Goal: Communication & Community: Answer question/provide support

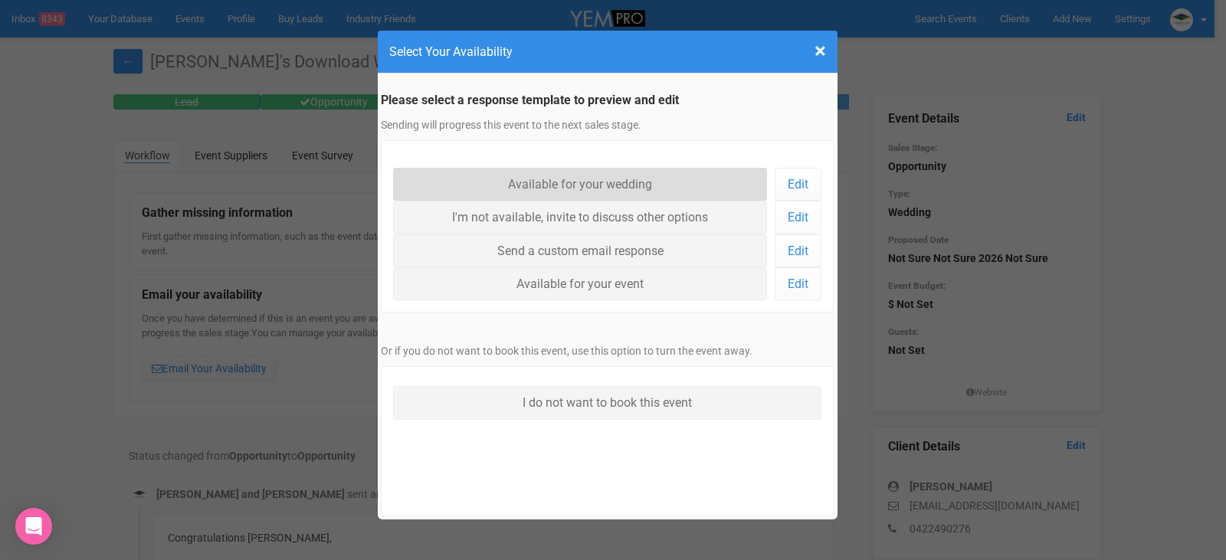
click at [561, 180] on link "Available for your wedding" at bounding box center [580, 184] width 375 height 33
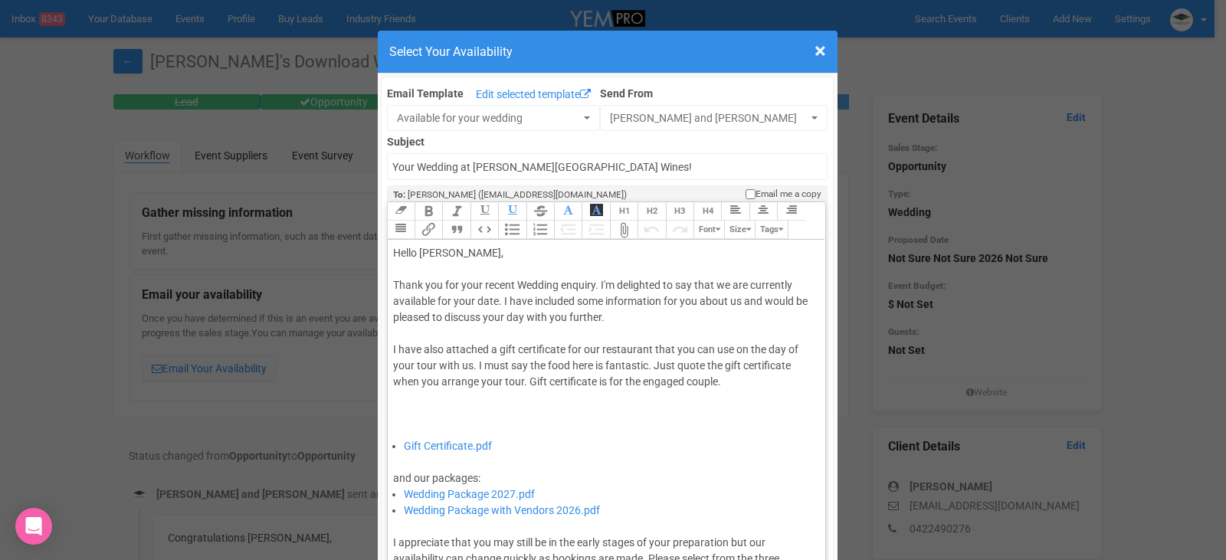
click at [494, 303] on div "Thank you for your recent Wedding enquiry. I'm delighted to say that we are cur…" at bounding box center [604, 357] width 422 height 161
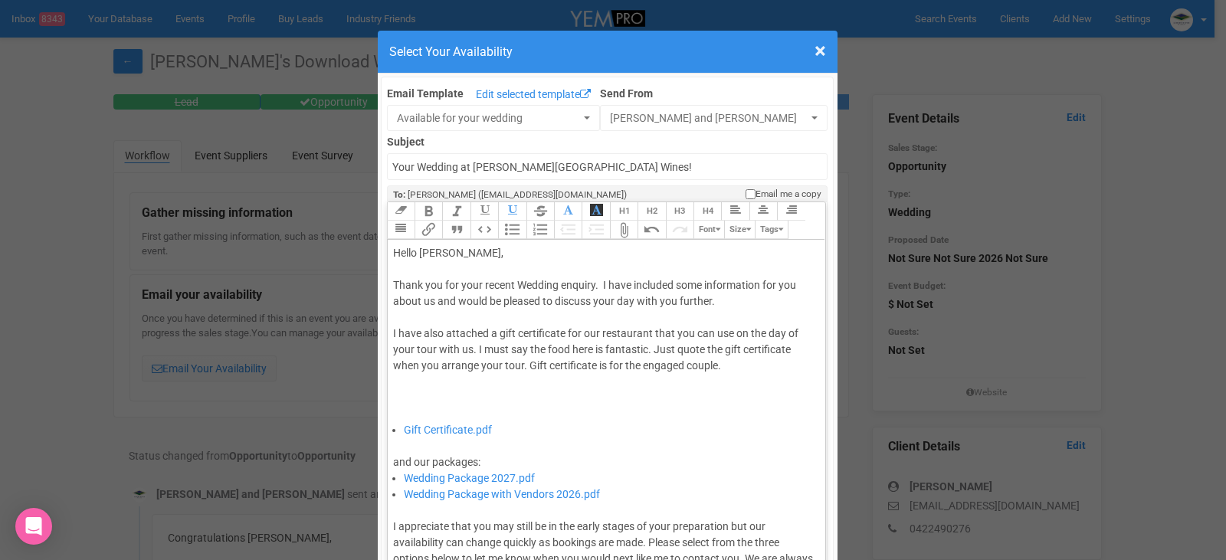
type trix-editor "<div>Hello [PERSON_NAME],&nbsp;</div><div><br></div><div>Thank you for your rec…"
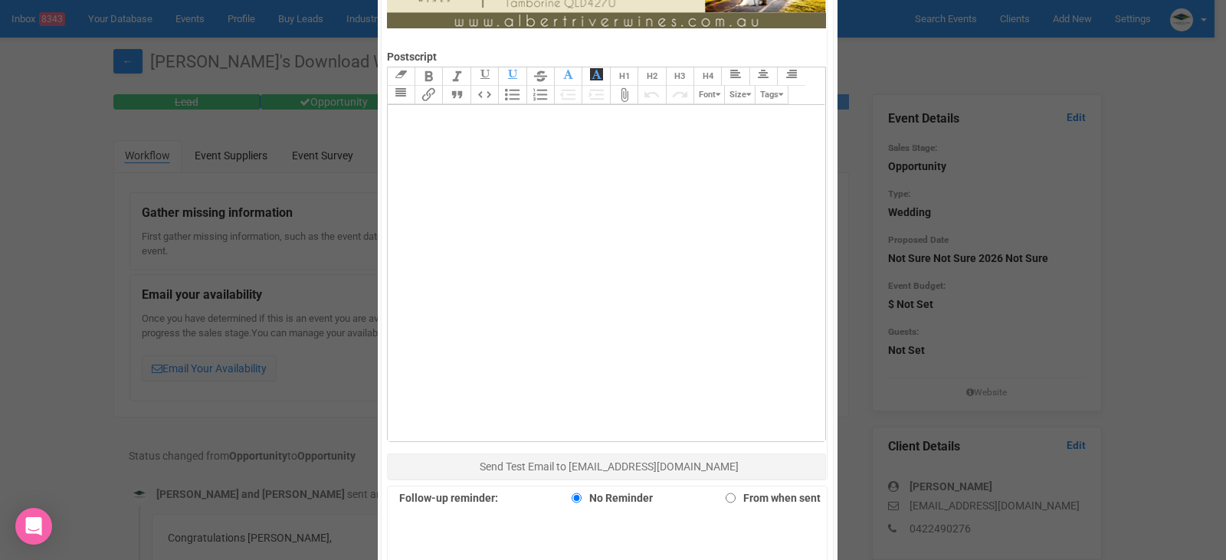
scroll to position [919, 0]
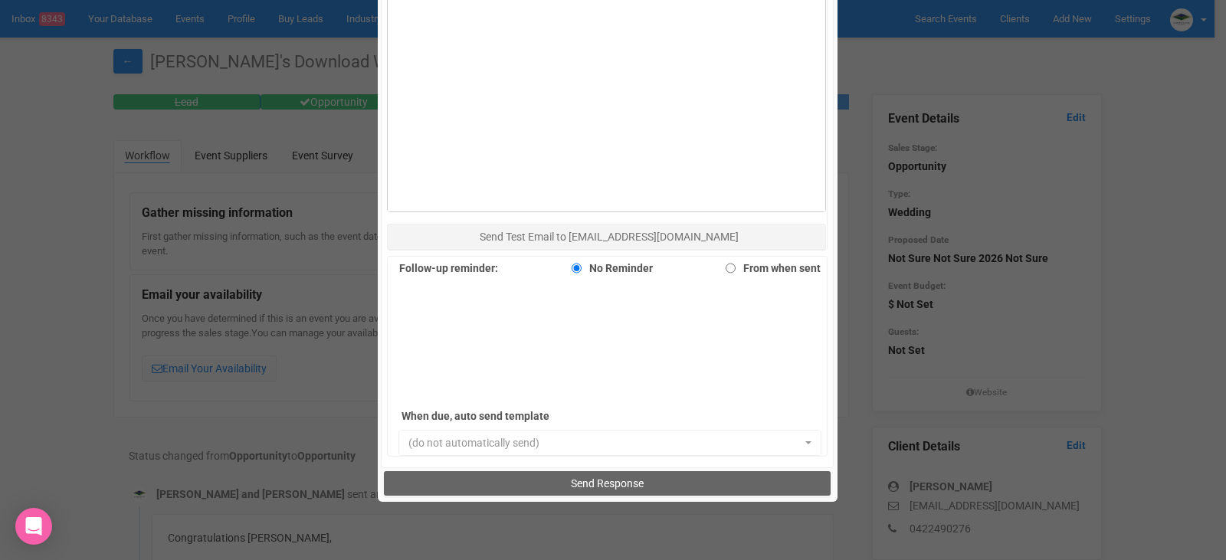
drag, startPoint x: 671, startPoint y: 499, endPoint x: 590, endPoint y: 470, distance: 86.0
click at [590, 470] on div "Send Response" at bounding box center [608, 483] width 454 height 31
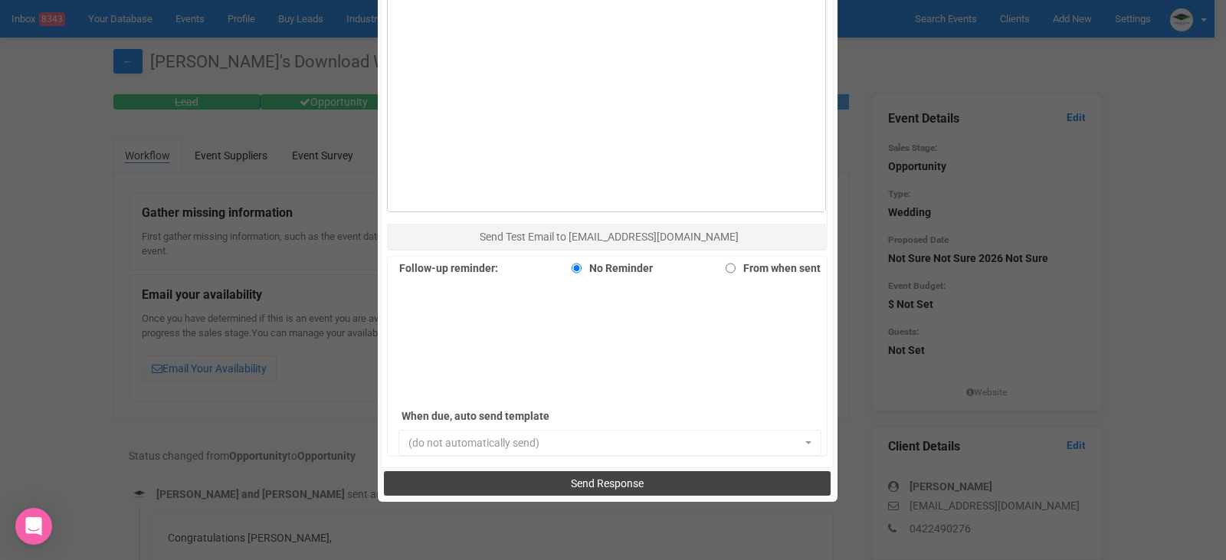
click at [592, 485] on span "Send Response" at bounding box center [607, 483] width 73 height 12
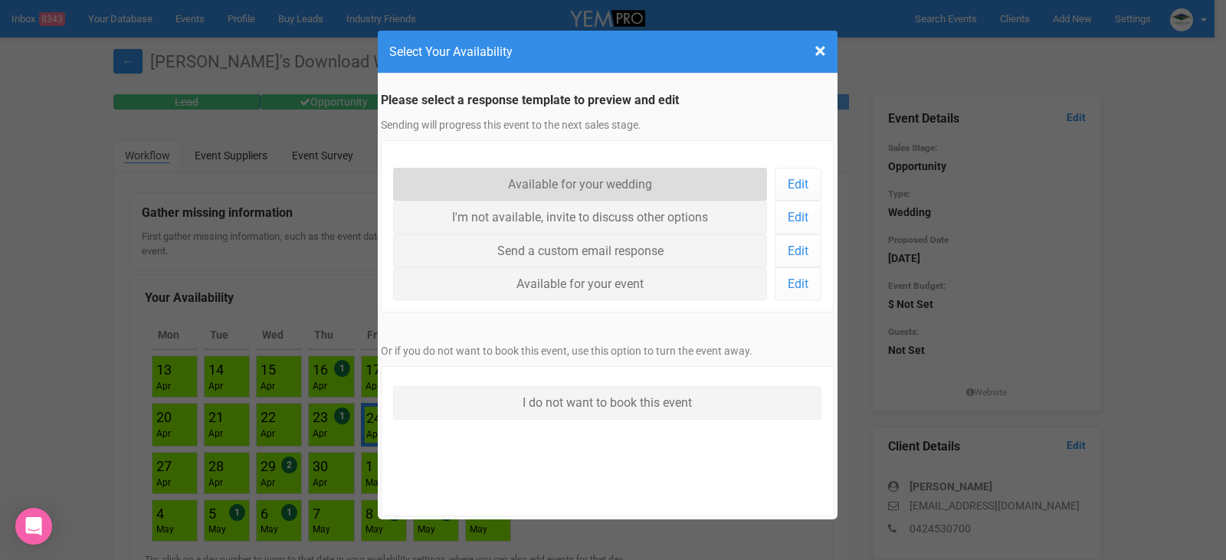
click at [605, 187] on link "Available for your wedding" at bounding box center [580, 184] width 375 height 33
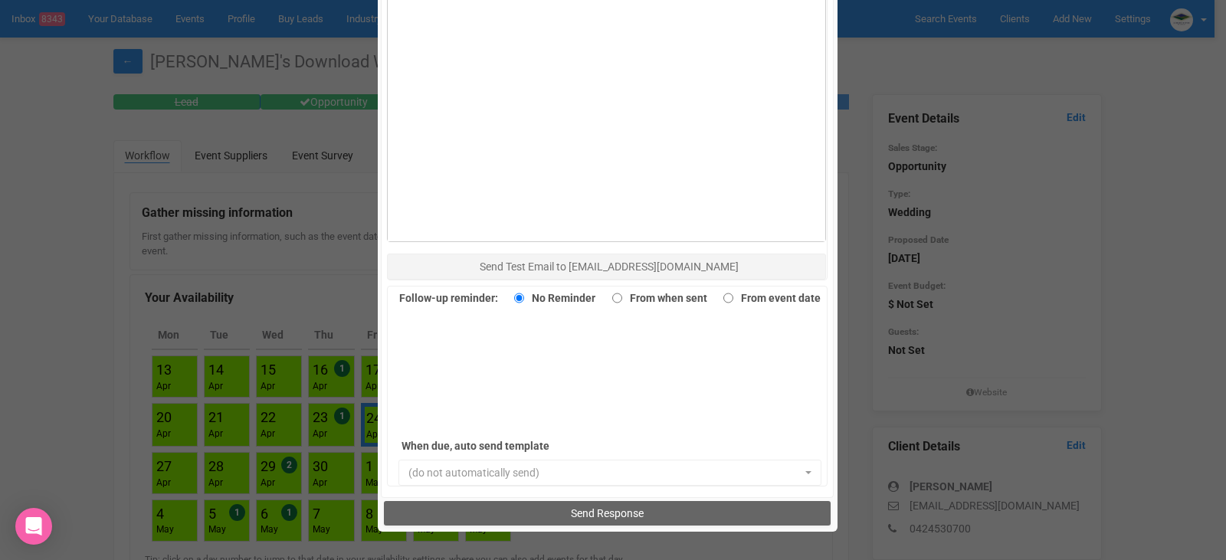
scroll to position [1054, 0]
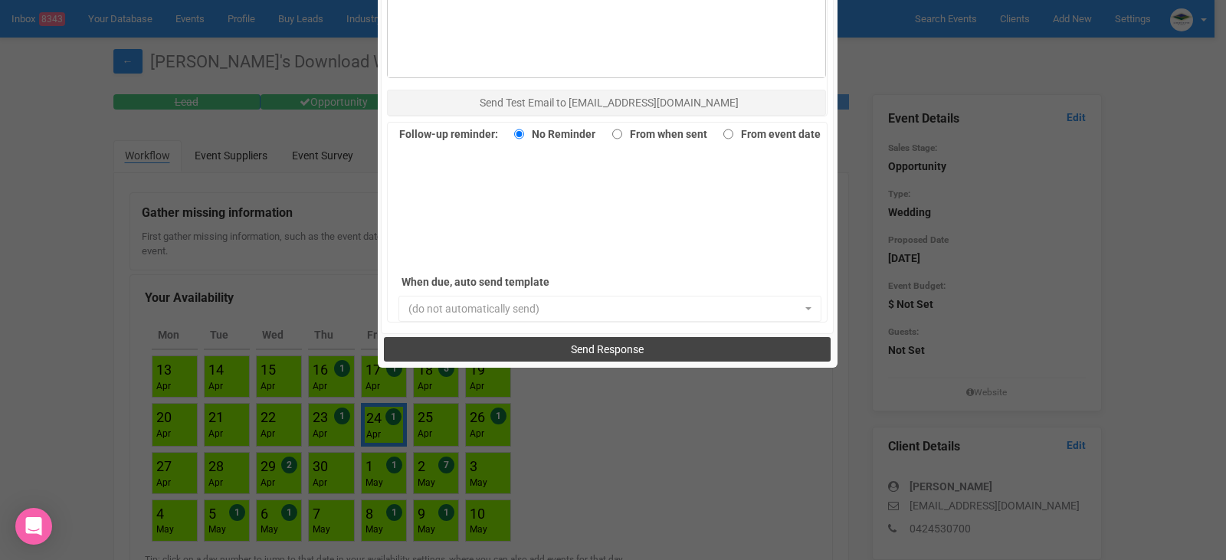
click at [576, 349] on span "Send Response" at bounding box center [607, 349] width 73 height 12
